Goal: Task Accomplishment & Management: Manage account settings

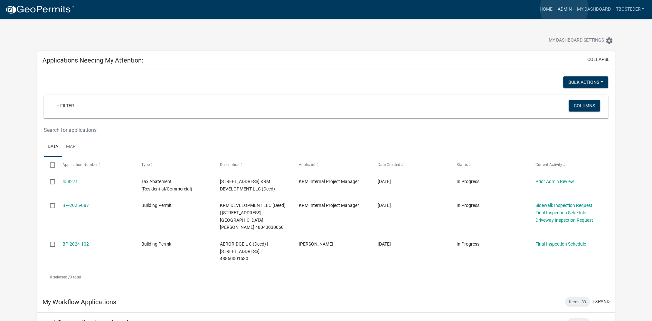
drag, startPoint x: 0, startPoint y: 0, endPoint x: 564, endPoint y: 8, distance: 564.4
click at [564, 8] on link "Admin" at bounding box center [564, 9] width 19 height 12
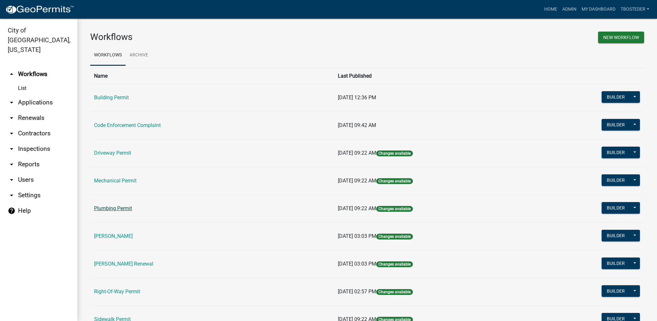
click at [132, 210] on link "Plumbing Permit" at bounding box center [113, 208] width 38 height 6
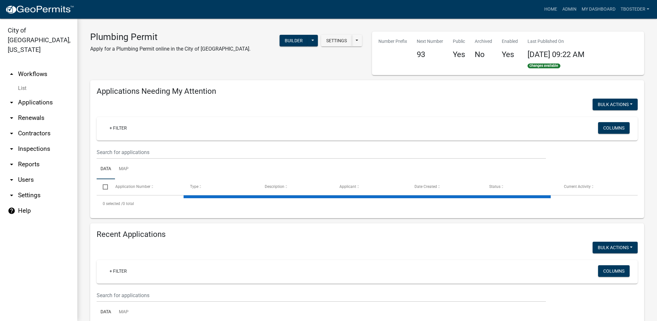
select select "1: 25"
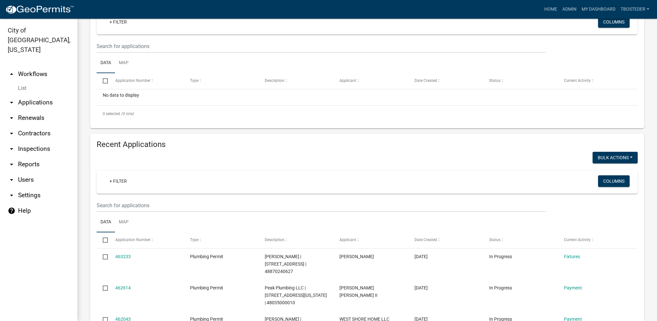
scroll to position [129, 0]
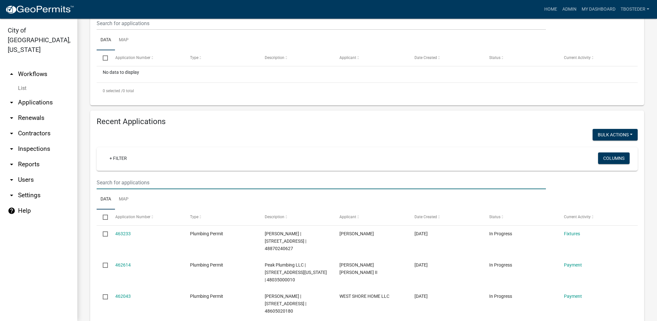
click at [158, 30] on input "text" at bounding box center [321, 23] width 449 height 13
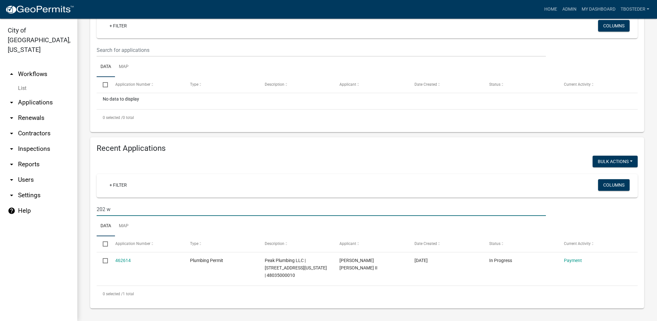
scroll to position [102, 0]
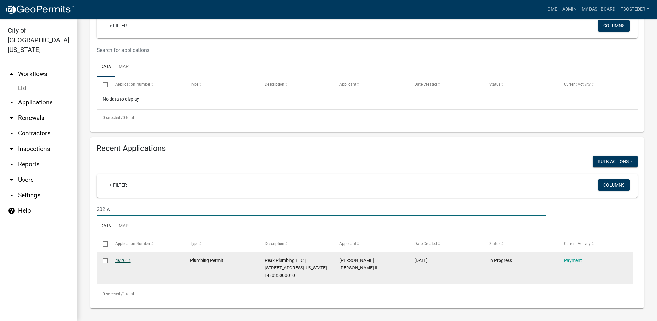
type input "202 w"
click at [128, 260] on link "462614" at bounding box center [122, 260] width 15 height 5
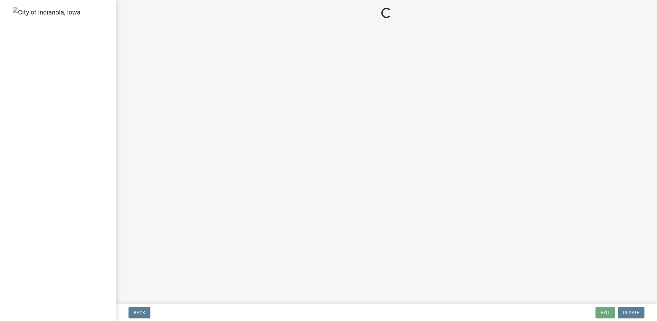
select select "3: 3"
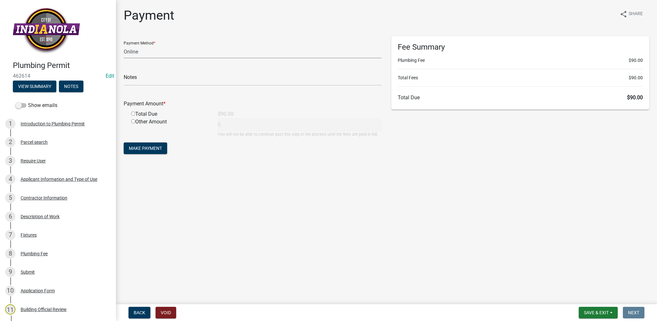
click at [144, 55] on select "Credit Card POS Check Cash Online" at bounding box center [253, 51] width 258 height 13
click at [124, 45] on select "Credit Card POS Check Cash Online" at bounding box center [253, 51] width 258 height 13
click at [134, 115] on input "radio" at bounding box center [133, 113] width 4 height 4
radio input "true"
type input "90"
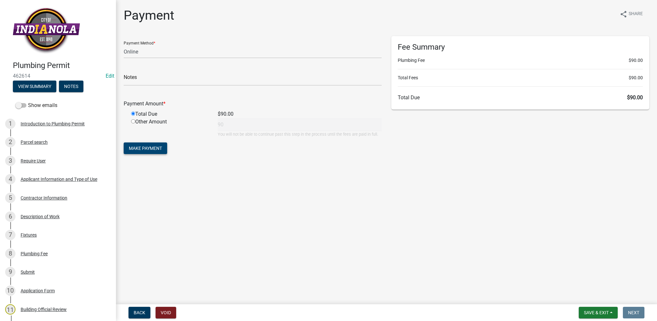
click at [155, 146] on span "Make Payment" at bounding box center [145, 148] width 33 height 5
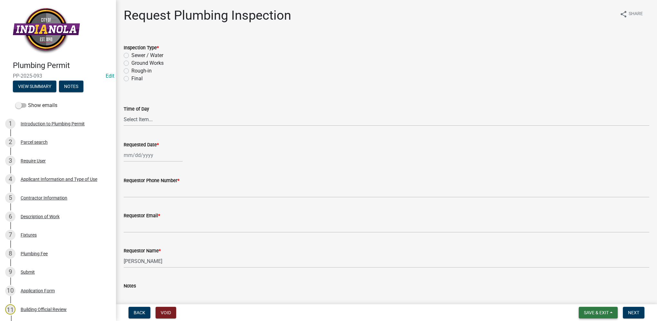
drag, startPoint x: 590, startPoint y: 310, endPoint x: 590, endPoint y: 302, distance: 8.4
click at [590, 310] on span "Save & Exit" at bounding box center [596, 312] width 25 height 5
click at [589, 299] on button "Save & Exit" at bounding box center [592, 295] width 52 height 15
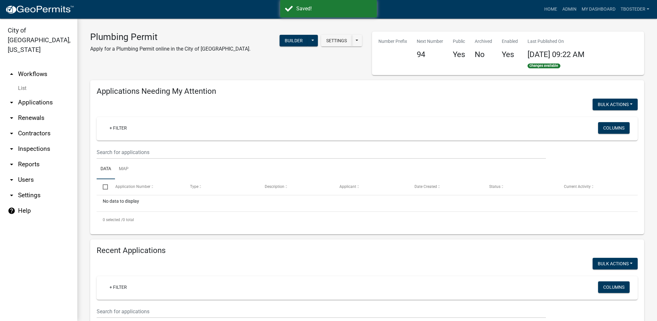
select select "1: 25"
click at [605, 8] on link "My Dashboard" at bounding box center [598, 9] width 39 height 12
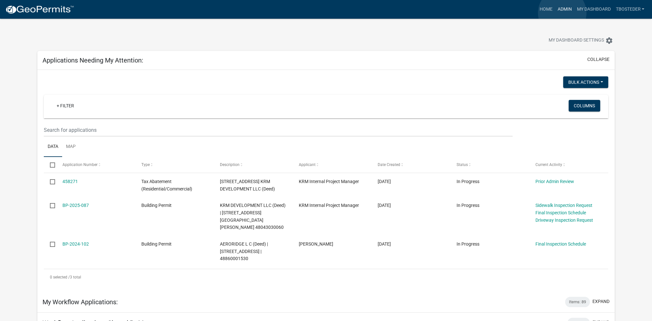
click at [562, 13] on link "Admin" at bounding box center [564, 9] width 19 height 12
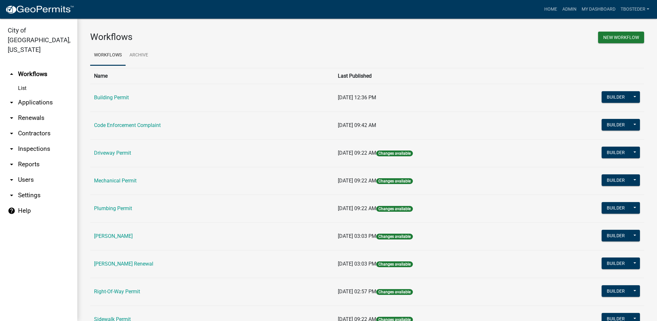
click at [43, 157] on link "arrow_drop_down Reports" at bounding box center [38, 164] width 77 height 15
select select "0: null"
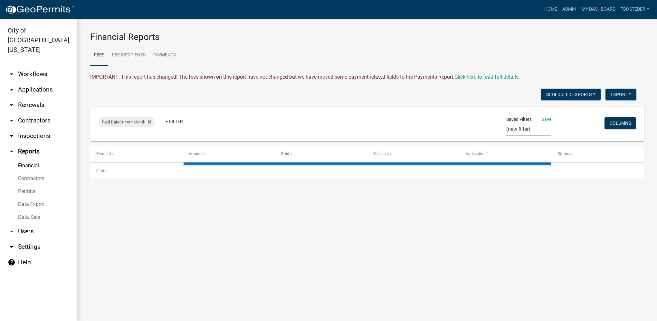
click at [37, 198] on link "Data Export" at bounding box center [38, 204] width 77 height 13
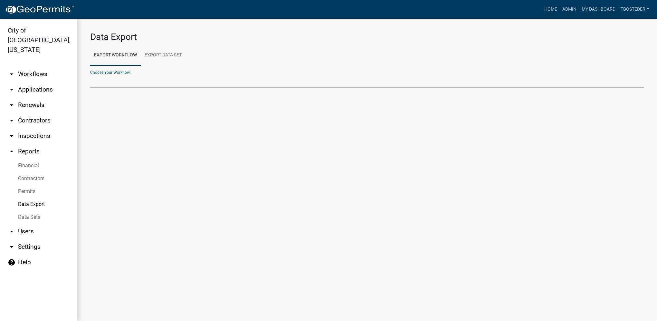
click at [156, 85] on select "Building Permit Code Enforcement Complaint Contractors Driveway Permit Mechanic…" at bounding box center [367, 80] width 554 height 13
select select "1: Object"
click at [90, 74] on select "Building Permit Code Enforcement Complaint Contractors Driveway Permit Mechanic…" at bounding box center [367, 80] width 554 height 13
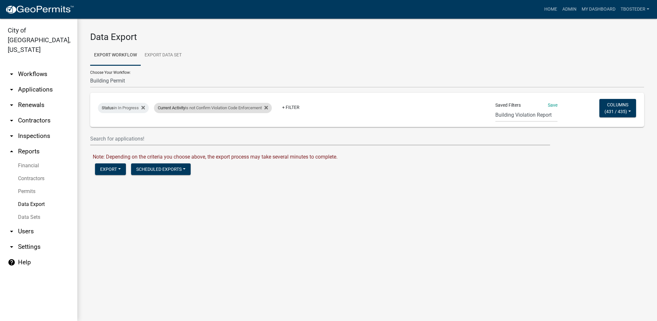
click at [272, 108] on div "Current Activity is not Confirm Violation Code Enforcement" at bounding box center [213, 108] width 118 height 10
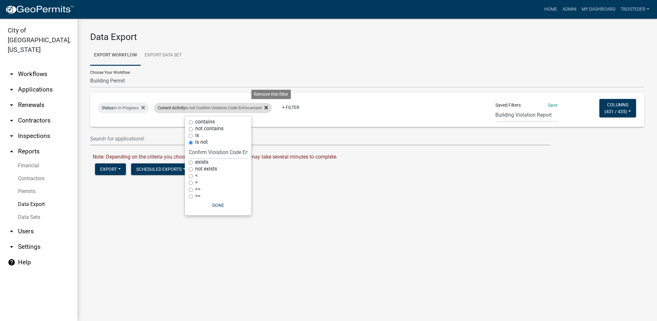
click at [268, 108] on icon at bounding box center [266, 108] width 4 height 4
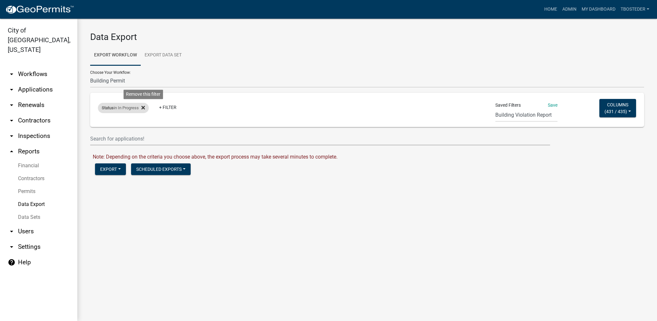
click at [144, 105] on icon at bounding box center [143, 107] width 4 height 5
click at [628, 113] on button "Columns ( 431 / 435 )" at bounding box center [617, 108] width 37 height 18
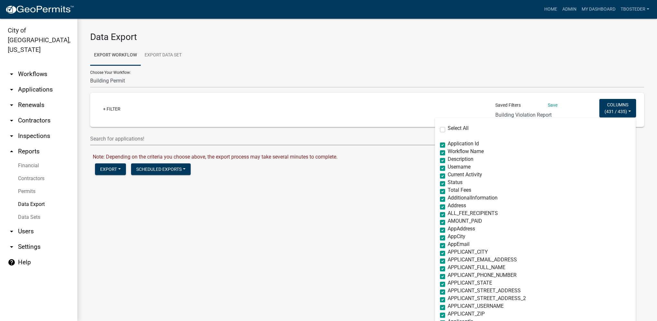
click at [448, 130] on label "Select All" at bounding box center [458, 128] width 21 height 5
click at [448, 130] on input "Select All" at bounding box center [450, 128] width 4 height 4
checkbox input "true"
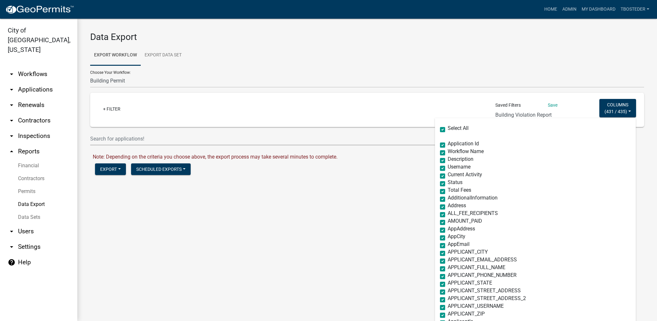
checkbox input "true"
click at [448, 130] on label "Select All" at bounding box center [458, 128] width 21 height 5
click at [448, 130] on input "Select All" at bounding box center [450, 128] width 4 height 4
checkbox input "false"
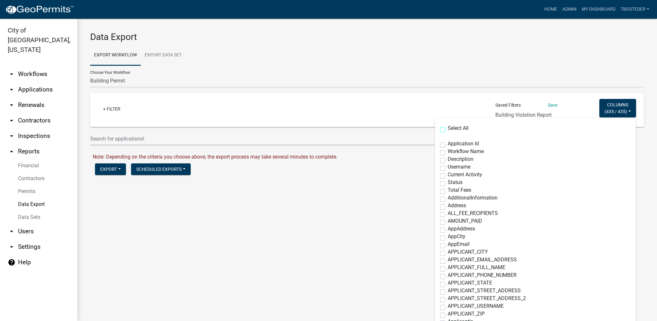
checkbox input "false"
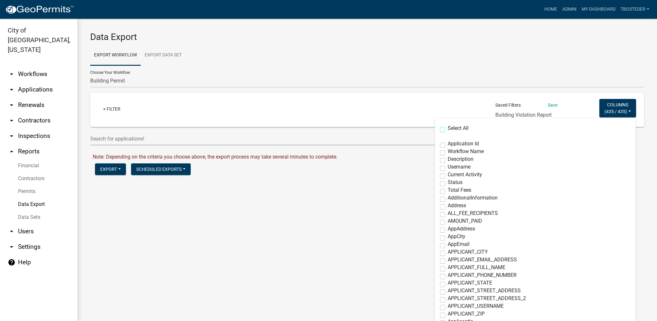
checkbox input "false"
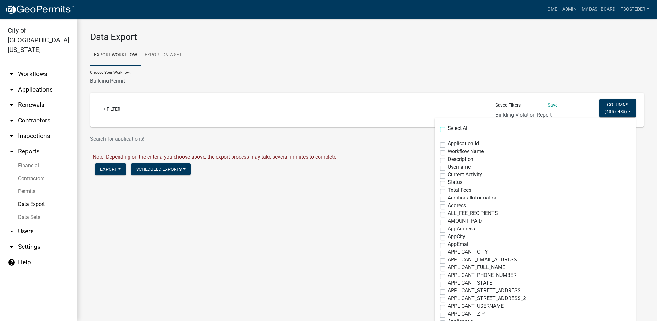
checkbox input "false"
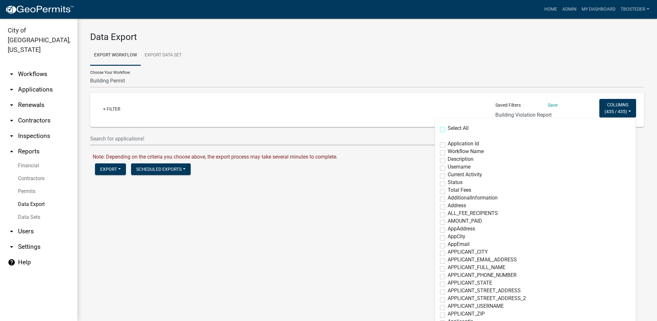
checkbox input "false"
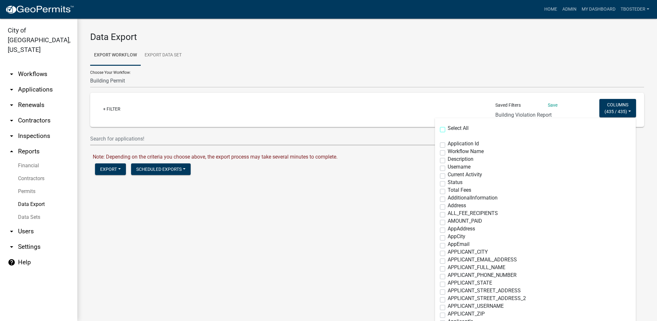
checkbox input "false"
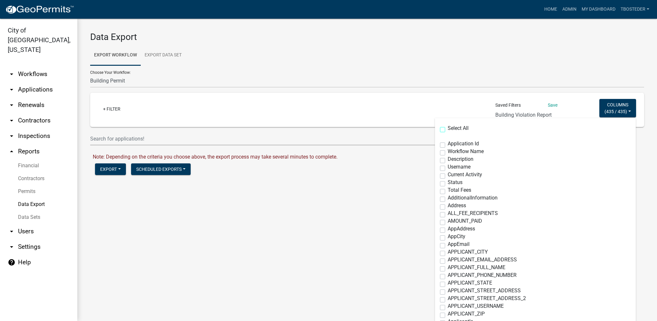
checkbox input "false"
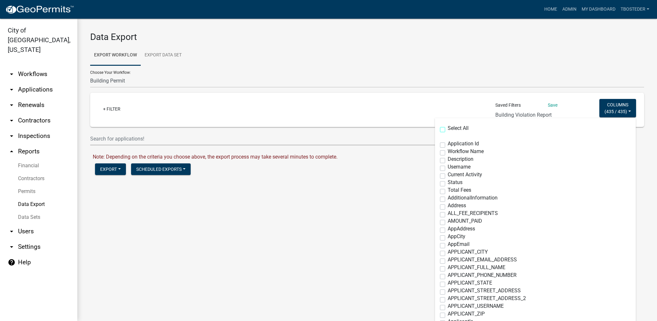
checkbox input "false"
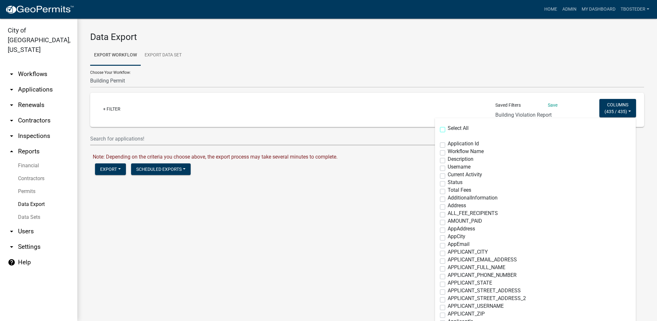
checkbox input "false"
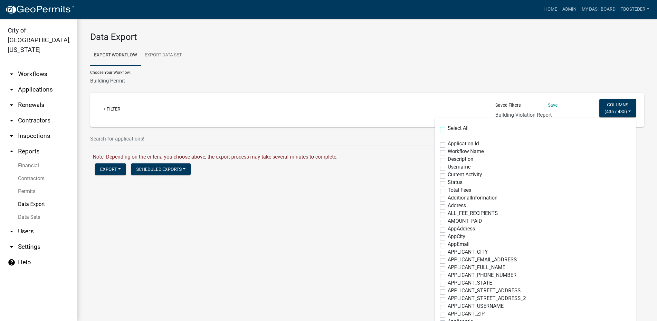
checkbox input "false"
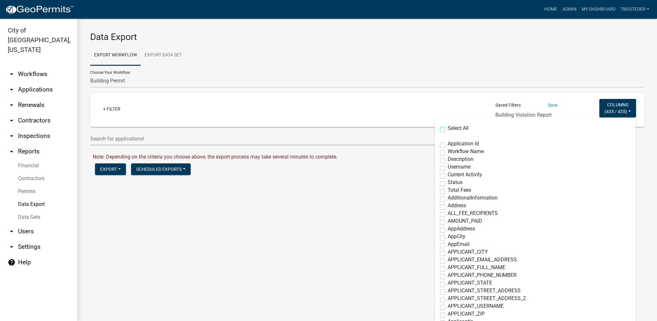
checkbox input "false"
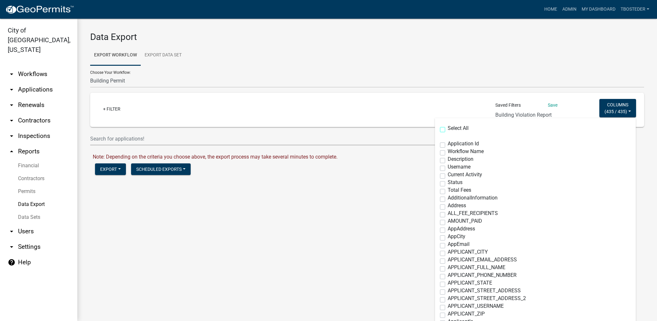
checkbox input "false"
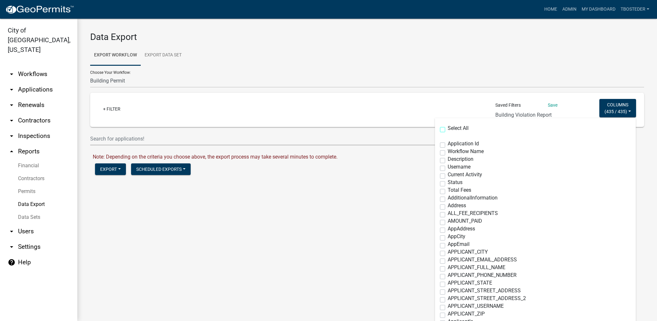
checkbox input "false"
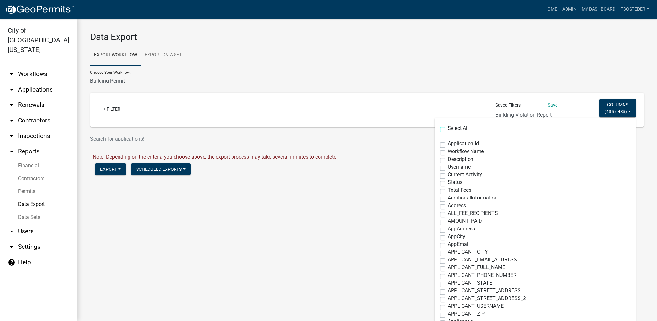
checkbox input "false"
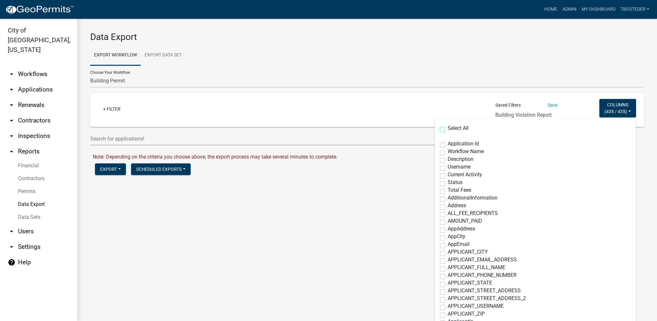
checkbox input "false"
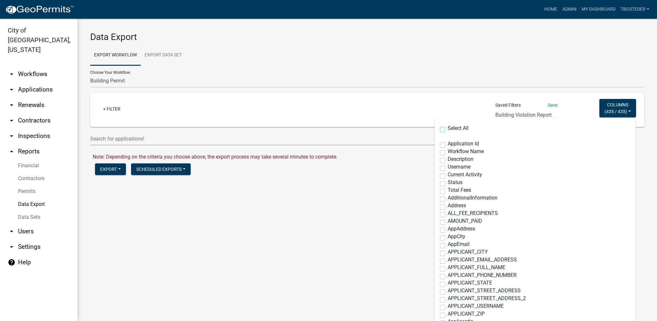
checkbox input "false"
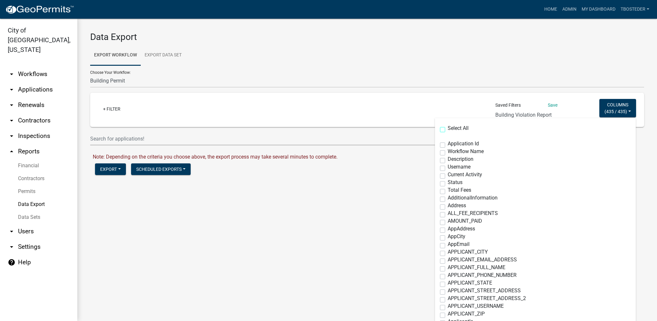
checkbox input "false"
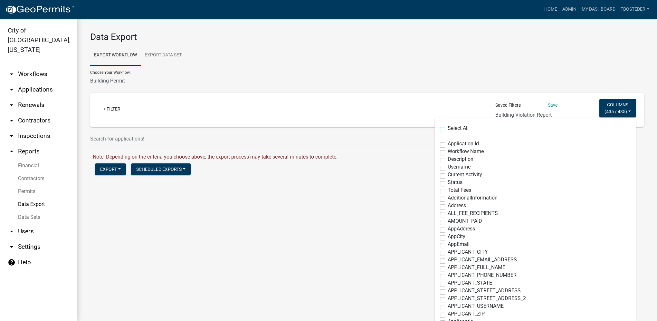
checkbox input "false"
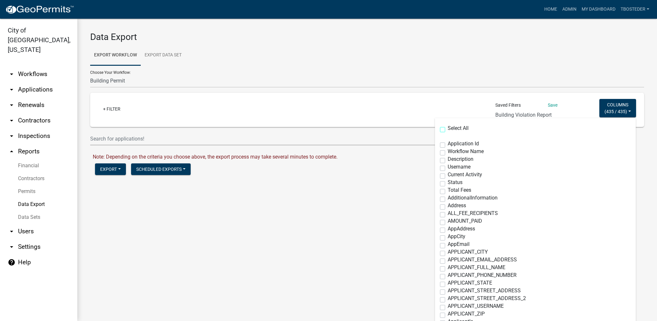
checkbox input "false"
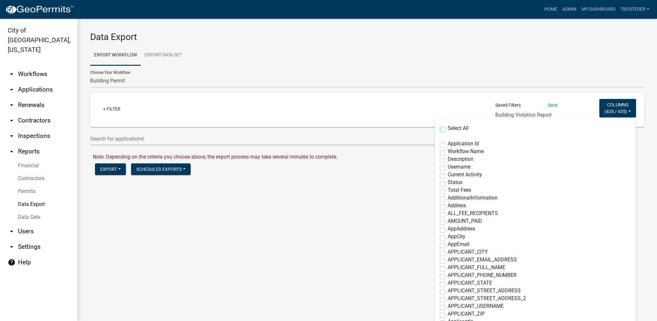
checkbox input "false"
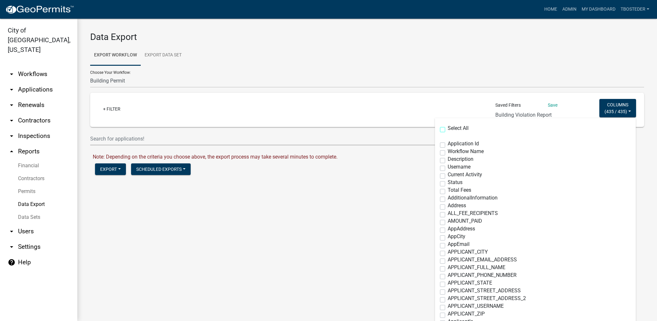
checkbox input "false"
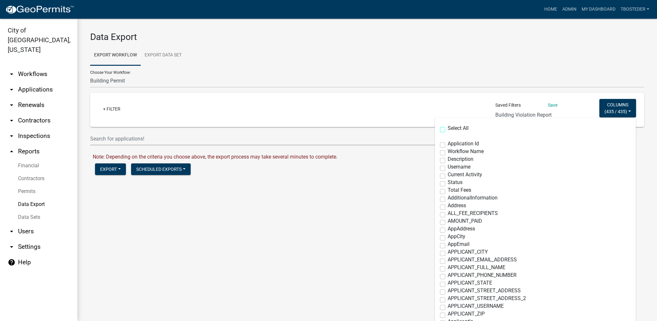
checkbox input "false"
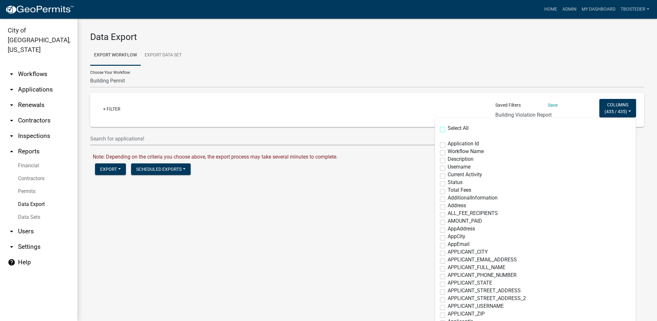
checkbox input "false"
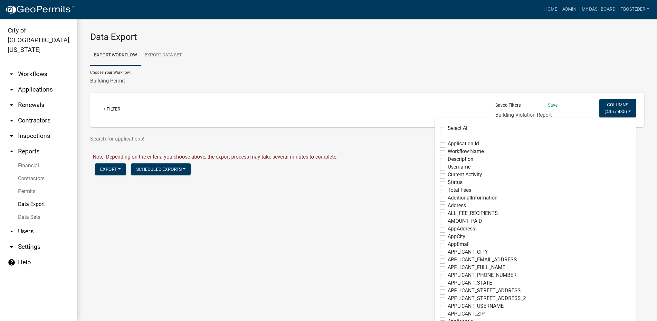
checkbox input "false"
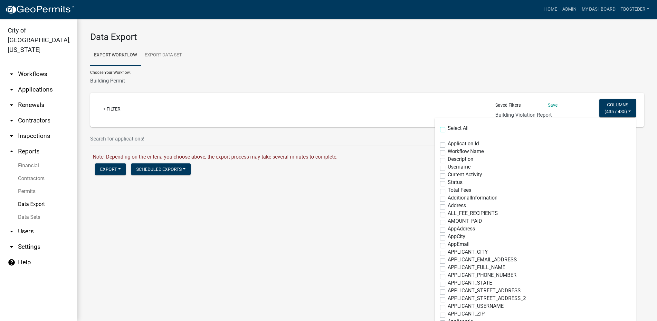
checkbox input "false"
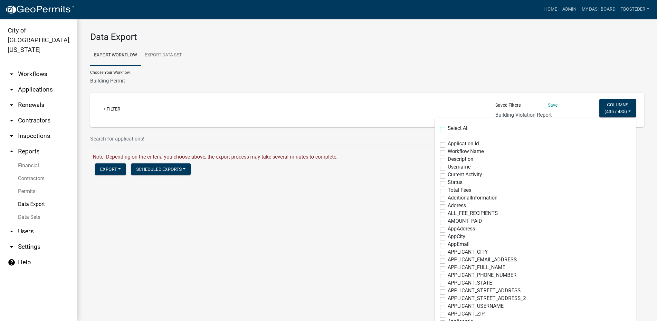
checkbox input "false"
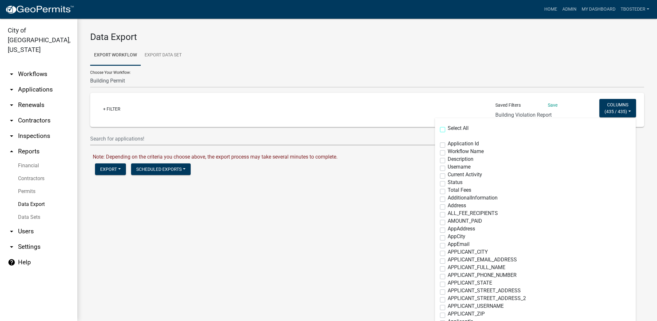
checkbox input "false"
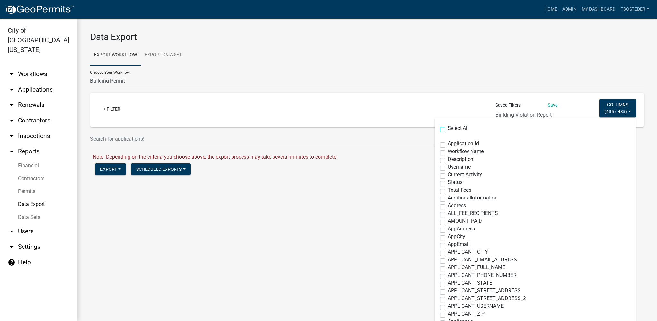
checkbox input "false"
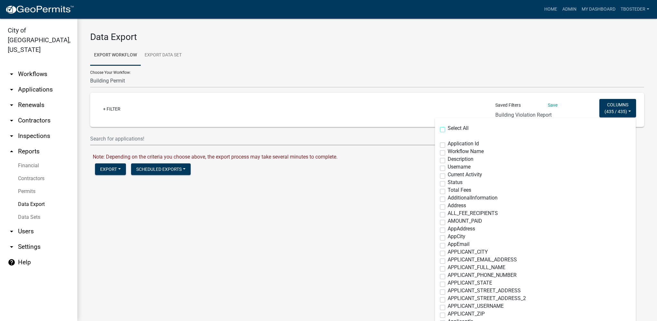
checkbox input "false"
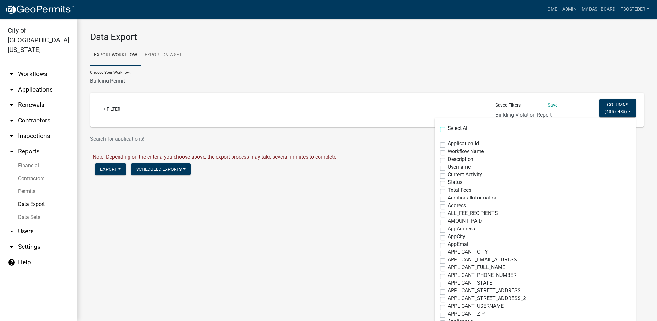
checkbox input "false"
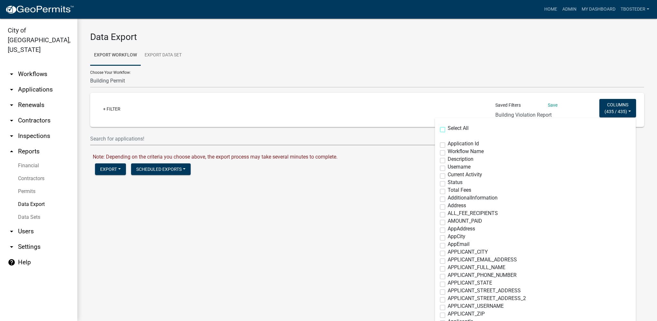
checkbox input "false"
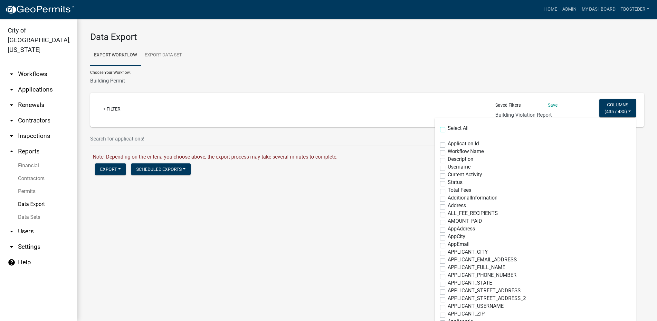
checkbox input "false"
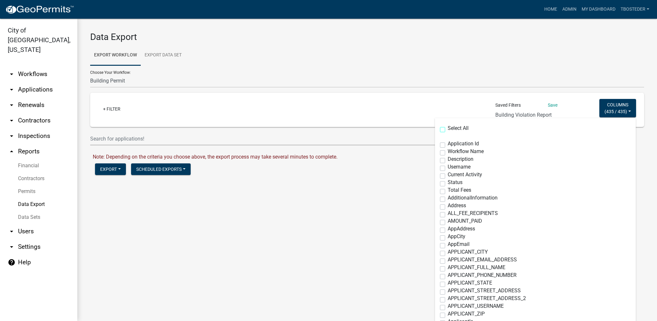
checkbox input "false"
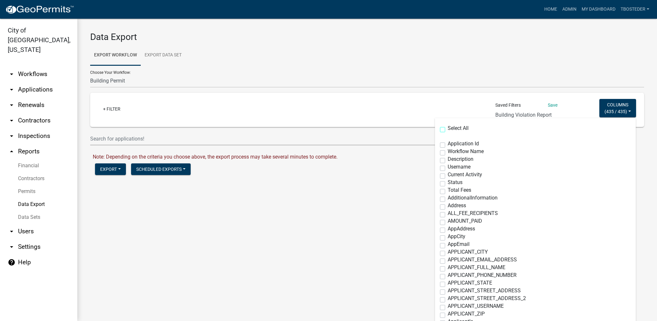
checkbox input "false"
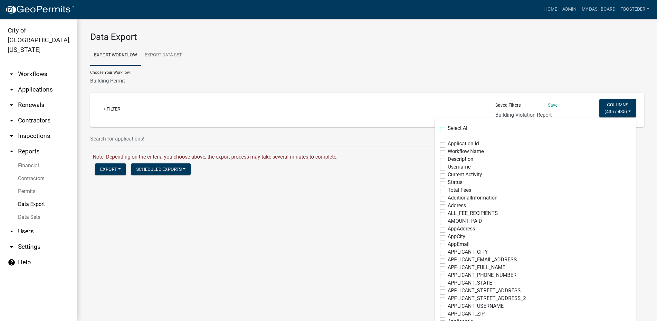
checkbox input "false"
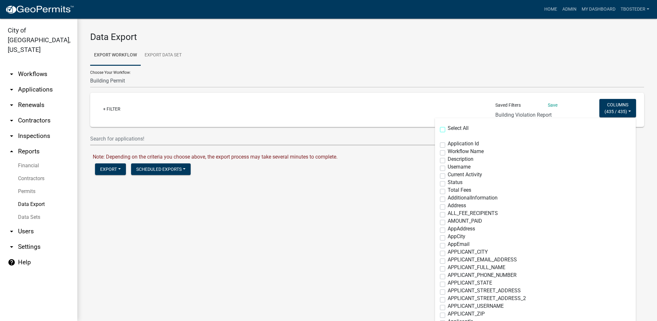
checkbox input "false"
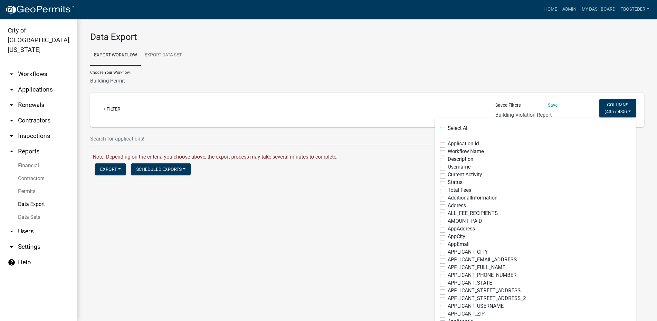
checkbox input "false"
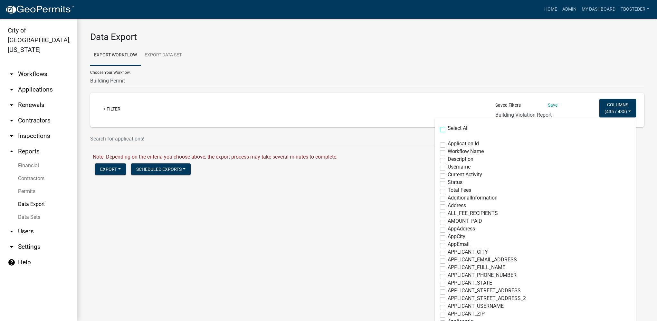
checkbox input "false"
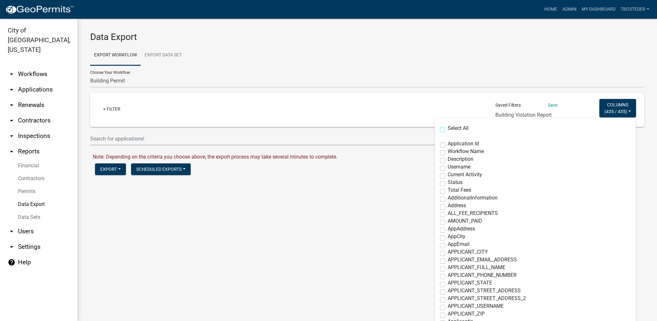
checkbox input "false"
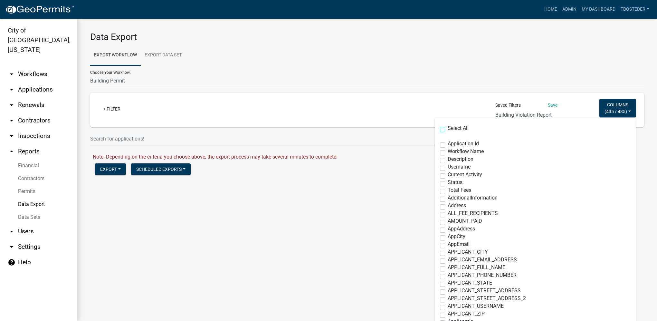
checkbox input "false"
click at [517, 113] on select "Building Violation Report Save Building permit Report [PERSON_NAME] Report Diss…" at bounding box center [529, 115] width 62 height 13
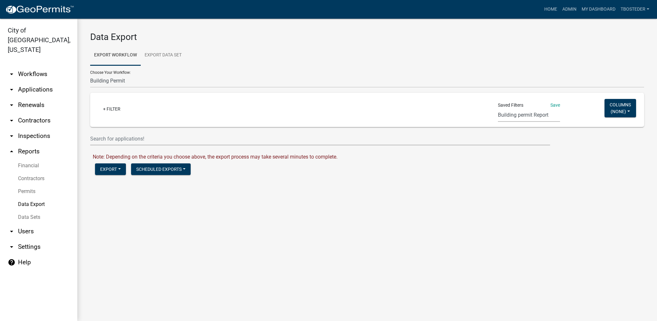
click at [499, 109] on select "Building Violation Report Save Building permit Report [PERSON_NAME] Report Diss…" at bounding box center [529, 115] width 62 height 13
click at [531, 119] on select "Building Violation Report Save Building permit Report [PERSON_NAME] Report Diss…" at bounding box center [529, 115] width 62 height 13
click at [498, 109] on select "Building Violation Report Save Building permit Report [PERSON_NAME] Report Diss…" at bounding box center [529, 115] width 62 height 13
click at [115, 166] on button "Export" at bounding box center [110, 169] width 31 height 12
click at [115, 184] on button "Excel Format (.xlsx)" at bounding box center [128, 185] width 66 height 15
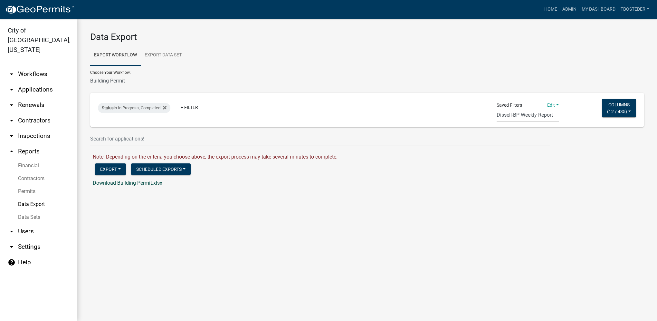
click at [112, 184] on link "Download Building Permit.xlsx" at bounding box center [128, 183] width 70 height 6
click at [534, 118] on select "Building Violation Report Save Building permit Report [PERSON_NAME] Report Diss…" at bounding box center [528, 115] width 62 height 13
click at [499, 109] on select "Building Violation Report Save Building permit Report [PERSON_NAME] Report Diss…" at bounding box center [528, 115] width 62 height 13
click at [614, 109] on span "8 / 435" at bounding box center [618, 111] width 14 height 5
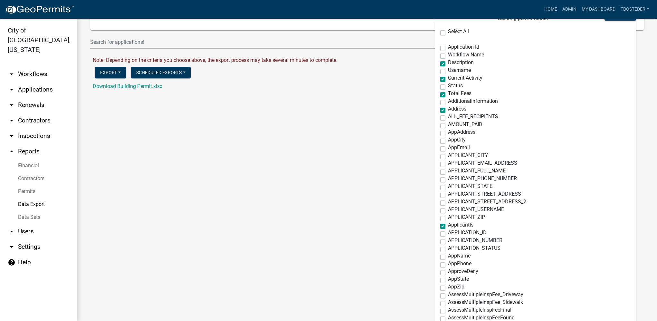
scroll to position [64, 0]
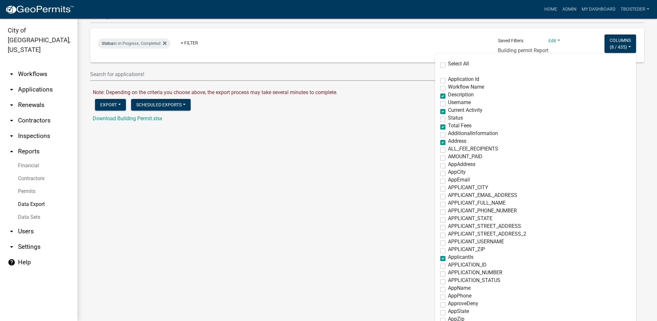
click at [141, 184] on main "Data Export Export Workflow Export Data Set Choose Your Workflow: Building Perm…" at bounding box center [367, 170] width 580 height 302
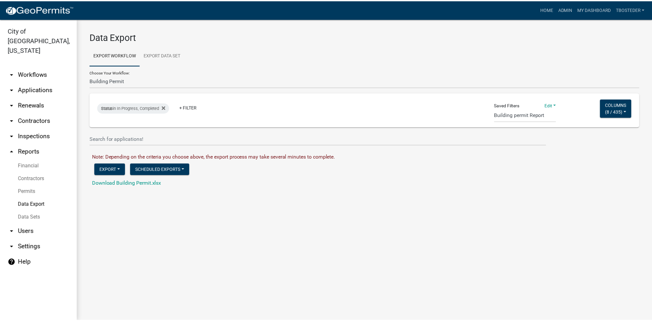
scroll to position [0, 0]
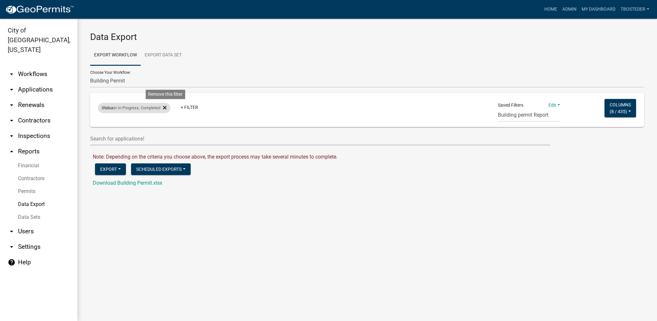
click at [167, 109] on icon at bounding box center [165, 108] width 4 height 4
drag, startPoint x: 141, startPoint y: 82, endPoint x: 134, endPoint y: 79, distance: 7.4
click at [138, 85] on select "Building Permit Code Enforcement Complaint Contractors Driveway Permit Mechanic…" at bounding box center [367, 80] width 554 height 13
click at [232, 267] on main "Data Export Export Workflow Export Data Set Choose Your Workflow: Building Perm…" at bounding box center [367, 170] width 580 height 302
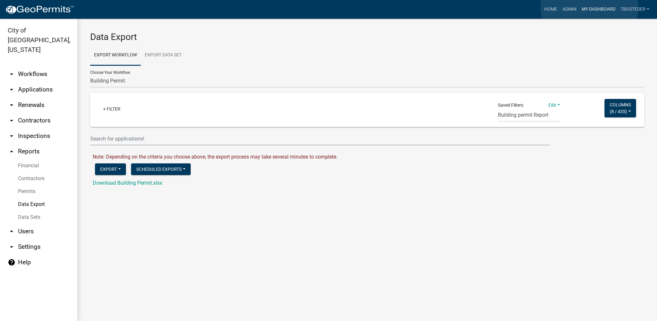
click at [590, 7] on link "My Dashboard" at bounding box center [598, 9] width 39 height 12
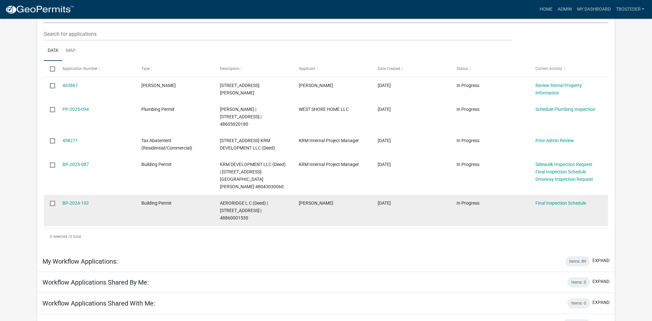
scroll to position [97, 0]
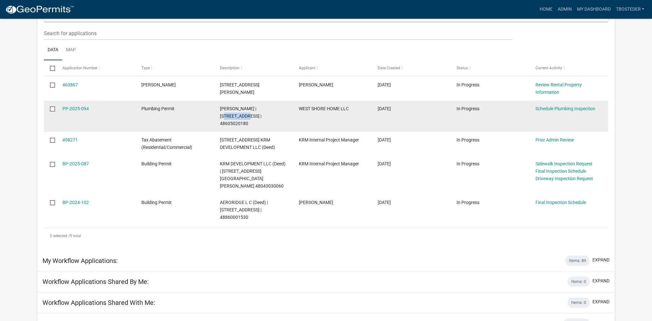
drag, startPoint x: 252, startPoint y: 116, endPoint x: 274, endPoint y: 117, distance: 21.9
click at [262, 117] on span "[PERSON_NAME] | [STREET_ADDRESS] | 48605020180" at bounding box center [241, 116] width 42 height 20
copy span "809 N S CT"
click at [71, 111] on link "PP-2025-094" at bounding box center [75, 108] width 26 height 5
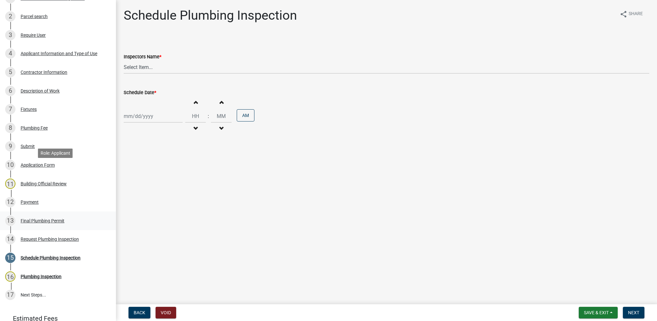
scroll to position [129, 0]
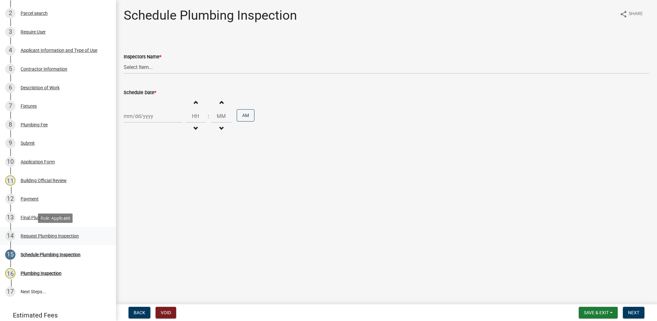
click at [72, 236] on div "Request Plumbing Inspection" at bounding box center [50, 236] width 58 height 5
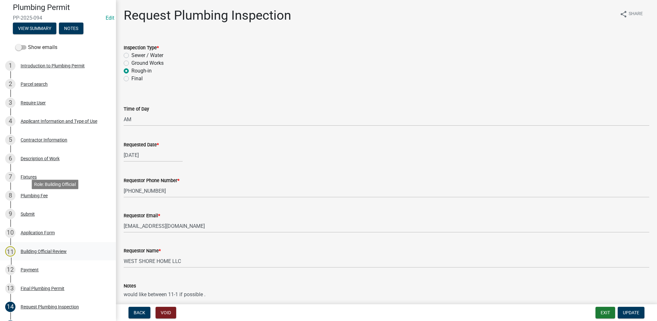
scroll to position [32, 0]
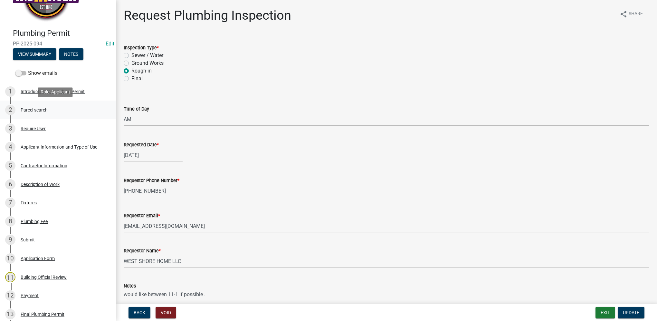
click at [47, 111] on div "Parcel search" at bounding box center [34, 110] width 27 height 5
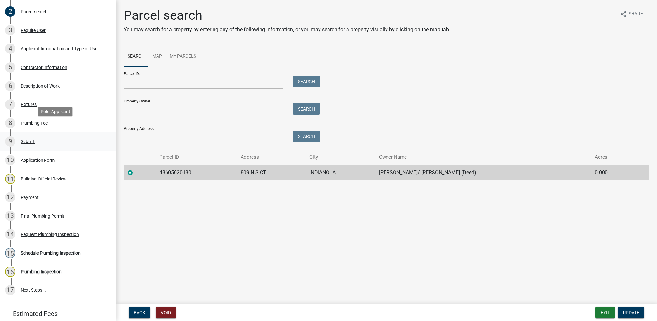
scroll to position [169, 0]
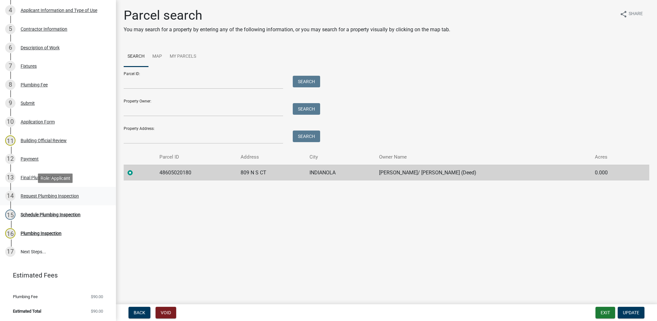
click at [62, 188] on link "14 Request Plumbing Inspection" at bounding box center [58, 196] width 116 height 19
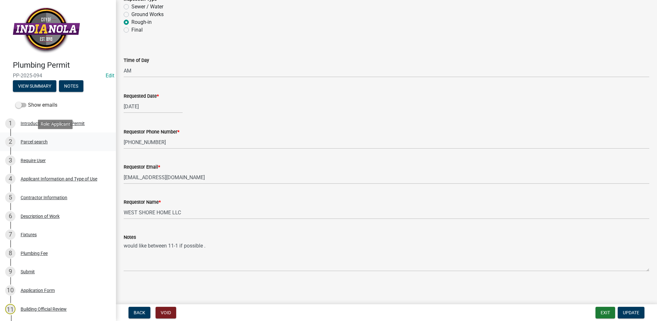
scroll to position [0, 0]
click at [48, 142] on div "Parcel search" at bounding box center [34, 142] width 27 height 5
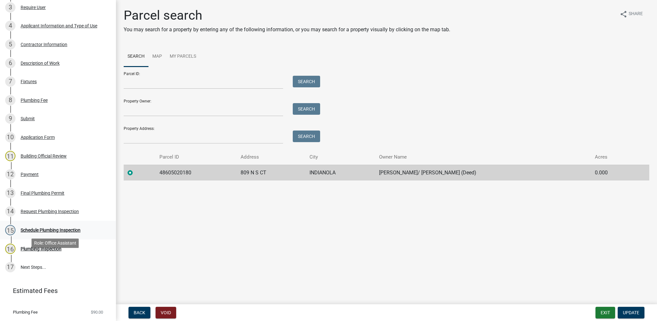
scroll to position [161, 0]
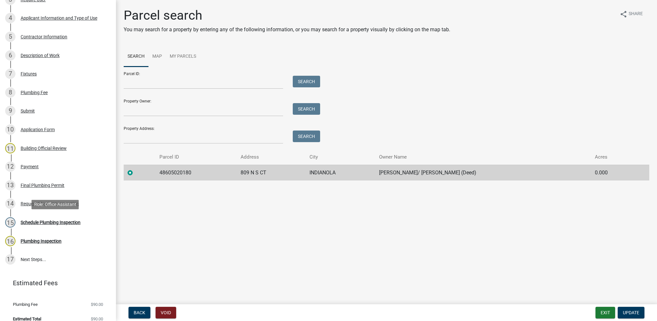
click at [59, 223] on div "Schedule Plumbing Inspection" at bounding box center [51, 222] width 60 height 5
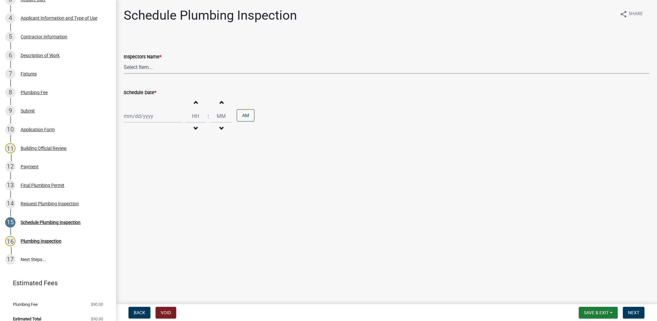
click at [137, 65] on select "Select Item... [DEMOGRAPHIC_DATA] (Indianola Other Inspector) T. Little ([PERSO…" at bounding box center [387, 67] width 526 height 13
click at [124, 61] on select "Select Item... [DEMOGRAPHIC_DATA] (Indianola Other Inspector) T. Little ([PERSO…" at bounding box center [387, 67] width 526 height 13
click at [141, 117] on div "[PERSON_NAME] Feb Mar Apr [PERSON_NAME][DATE] Oct Nov [DATE] 1526 1527 1528 152…" at bounding box center [153, 116] width 59 height 13
click at [135, 183] on div "18" at bounding box center [130, 181] width 10 height 10
click at [198, 116] on input "Hours" at bounding box center [195, 116] width 21 height 13
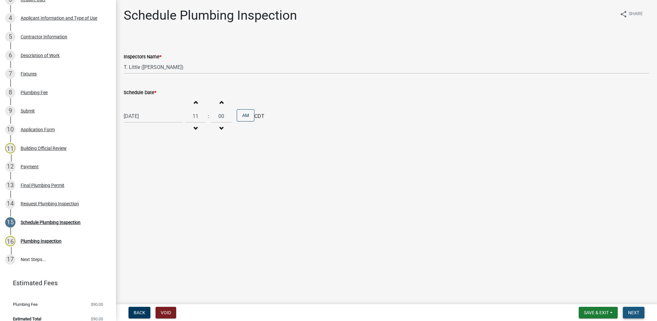
click at [631, 313] on span "Next" at bounding box center [633, 312] width 11 height 5
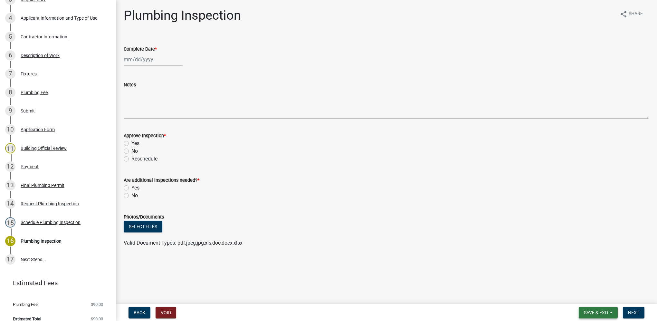
click at [587, 313] on span "Save & Exit" at bounding box center [596, 312] width 25 height 5
click at [583, 299] on button "Save & Exit" at bounding box center [592, 295] width 52 height 15
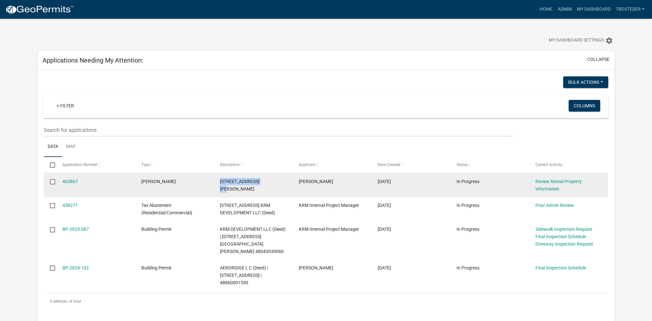
drag, startPoint x: 221, startPoint y: 182, endPoint x: 265, endPoint y: 181, distance: 43.8
click at [260, 181] on span "[STREET_ADDRESS][PERSON_NAME]" at bounding box center [240, 185] width 40 height 13
copy span "[STREET_ADDRESS]"
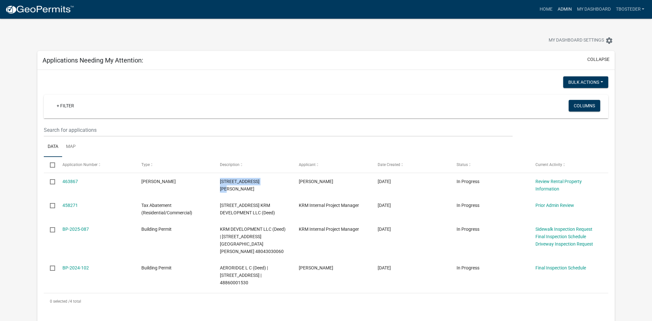
drag, startPoint x: 559, startPoint y: 7, endPoint x: 539, endPoint y: 17, distance: 22.0
click at [559, 7] on link "Admin" at bounding box center [564, 9] width 19 height 12
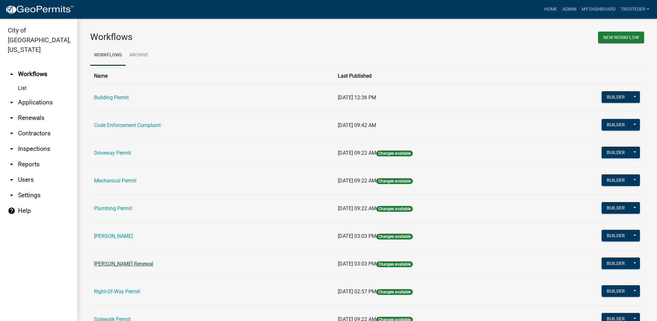
click at [153, 265] on link "[PERSON_NAME] Renewal" at bounding box center [123, 264] width 59 height 6
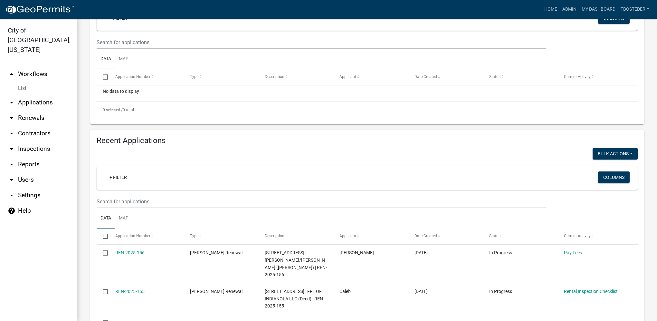
scroll to position [129, 0]
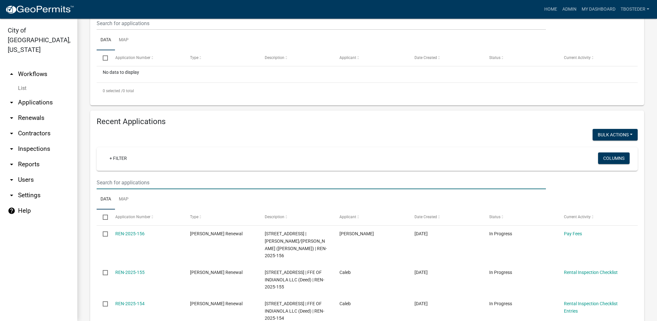
click at [166, 30] on input "text" at bounding box center [321, 23] width 449 height 13
paste input "[STREET_ADDRESS]"
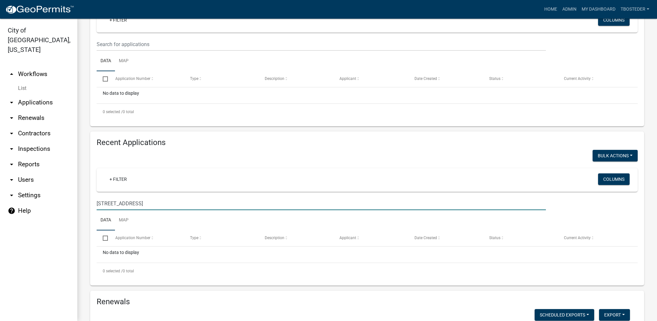
scroll to position [97, 0]
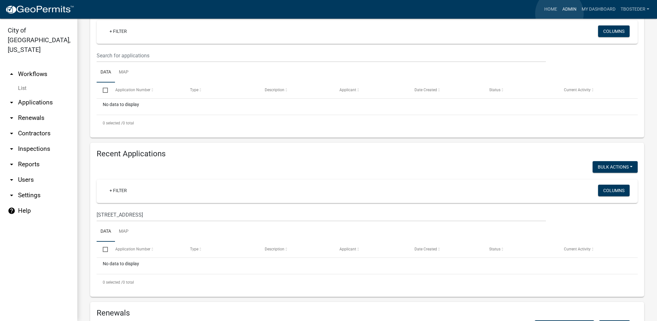
click at [560, 14] on link "Admin" at bounding box center [569, 9] width 19 height 12
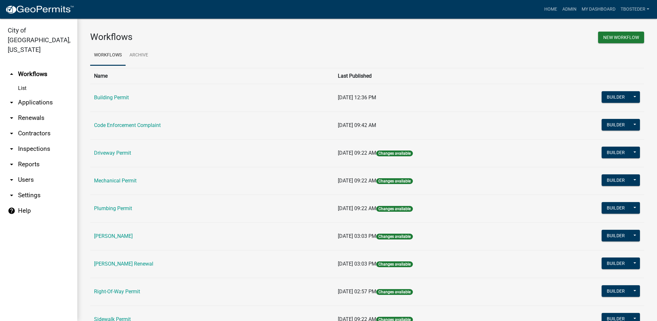
click at [116, 240] on td "[PERSON_NAME]" at bounding box center [212, 236] width 244 height 28
click at [116, 237] on link "[PERSON_NAME]" at bounding box center [113, 236] width 39 height 6
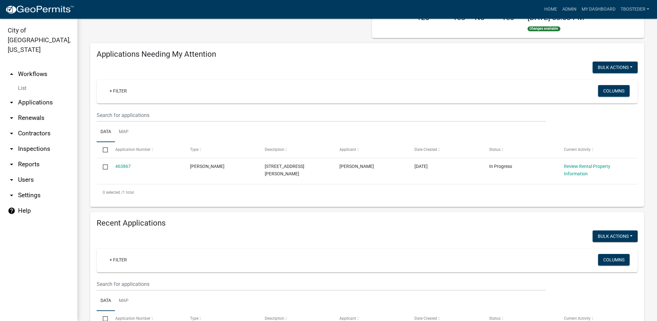
scroll to position [64, 0]
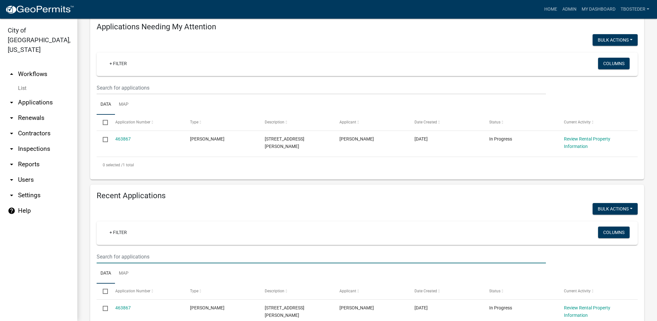
click at [149, 94] on input "text" at bounding box center [321, 87] width 449 height 13
paste input "[STREET_ADDRESS]"
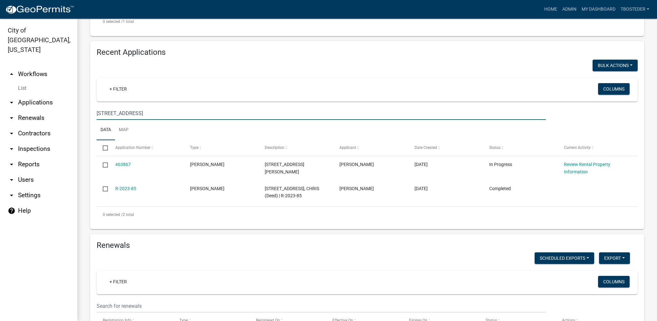
scroll to position [258, 0]
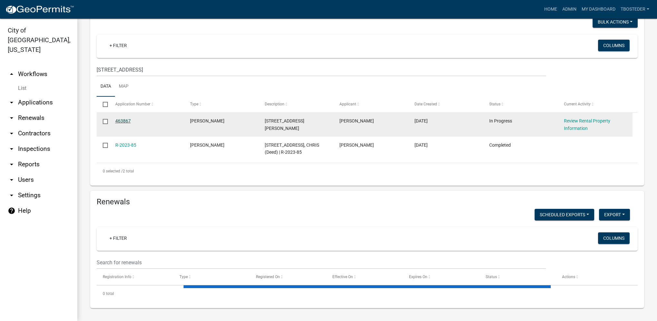
click at [127, 121] on link "463867" at bounding box center [122, 120] width 15 height 5
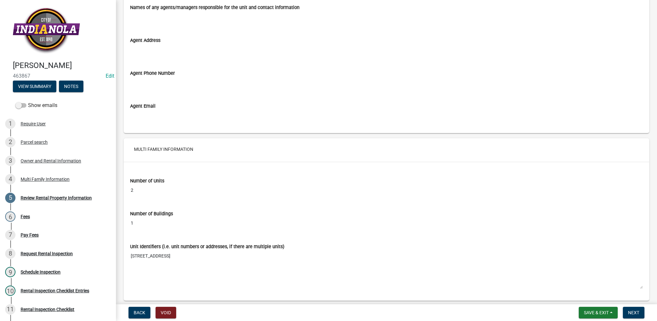
scroll to position [778, 0]
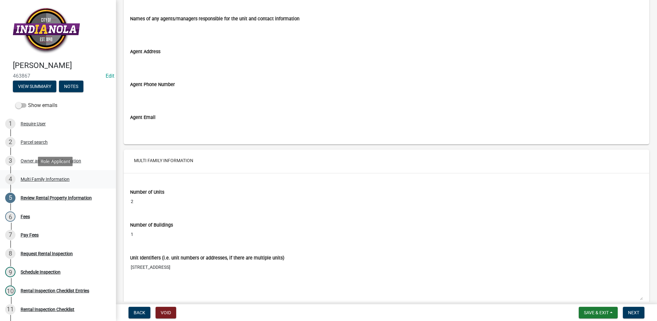
click at [41, 176] on div "4 Multi Family Information" at bounding box center [55, 179] width 101 height 10
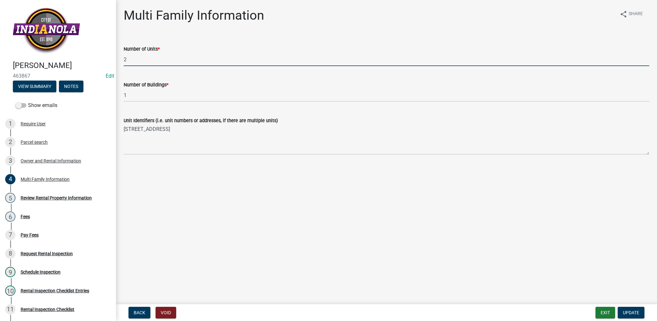
drag, startPoint x: 139, startPoint y: 62, endPoint x: 119, endPoint y: 63, distance: 21.0
click at [119, 63] on div "Number of Units * 2" at bounding box center [386, 51] width 535 height 30
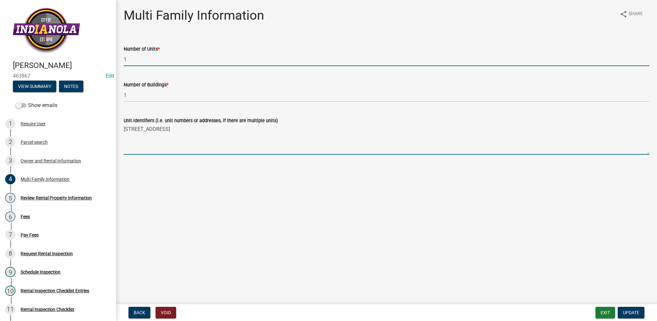
click at [193, 136] on textarea "[STREET_ADDRESS]" at bounding box center [387, 139] width 526 height 30
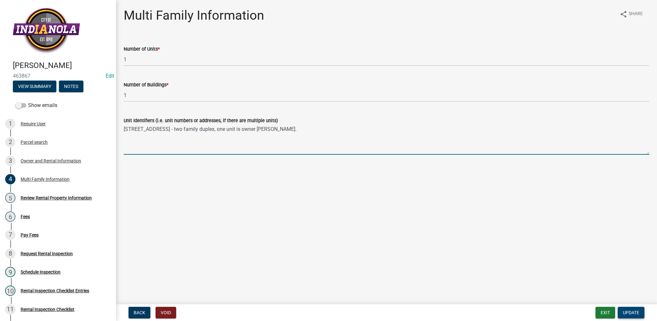
click at [624, 310] on span "Update" at bounding box center [631, 312] width 16 height 5
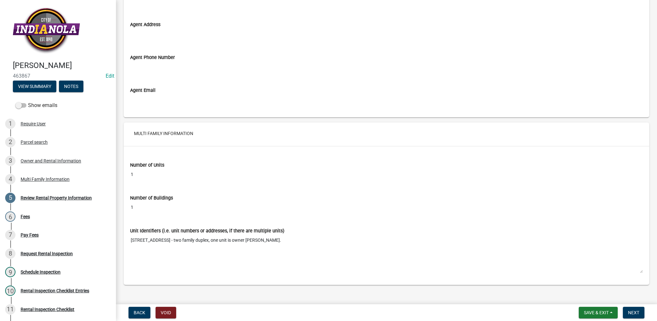
scroll to position [810, 0]
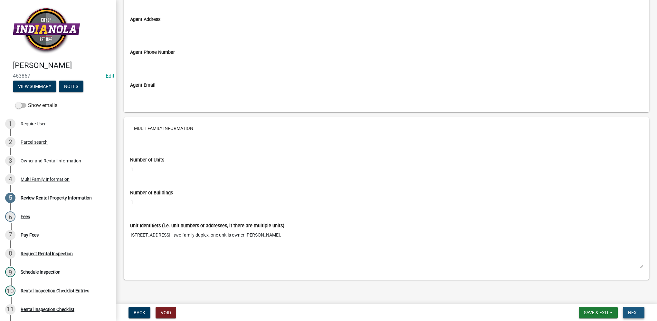
click at [626, 311] on button "Next" at bounding box center [634, 313] width 22 height 12
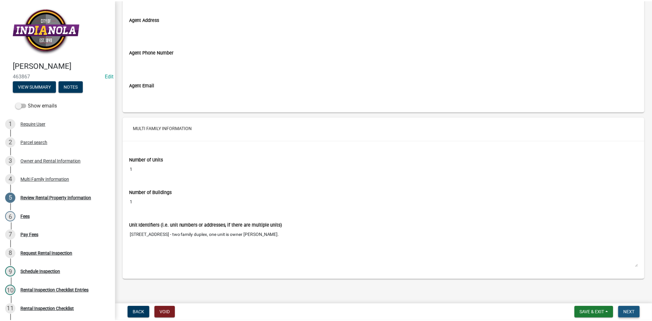
scroll to position [0, 0]
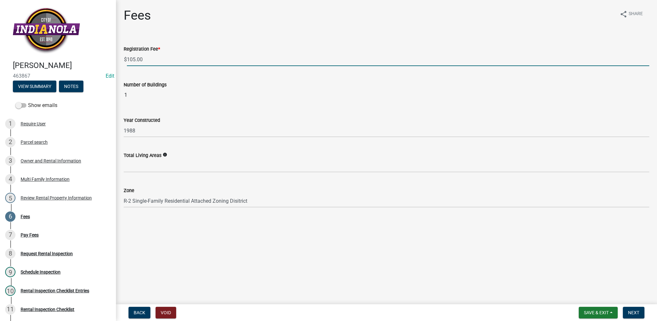
drag, startPoint x: 144, startPoint y: 57, endPoint x: 120, endPoint y: 56, distance: 23.9
click at [120, 56] on div "Registration Fee * $ 105.00" at bounding box center [386, 51] width 535 height 30
click at [635, 315] on button "Next" at bounding box center [634, 313] width 22 height 12
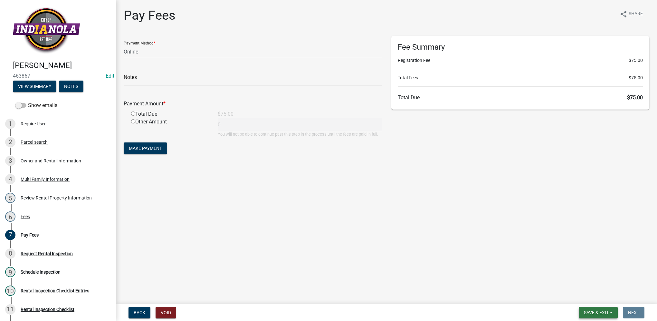
click at [612, 315] on button "Save & Exit" at bounding box center [598, 313] width 39 height 12
click at [607, 300] on button "Save & Exit" at bounding box center [592, 295] width 52 height 15
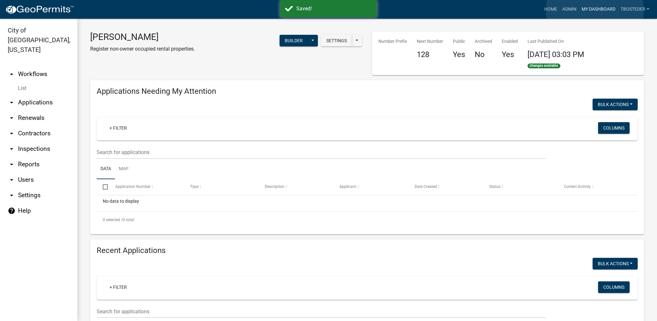
click at [595, 10] on link "My Dashboard" at bounding box center [598, 9] width 39 height 12
